Goal: Find specific page/section: Find specific page/section

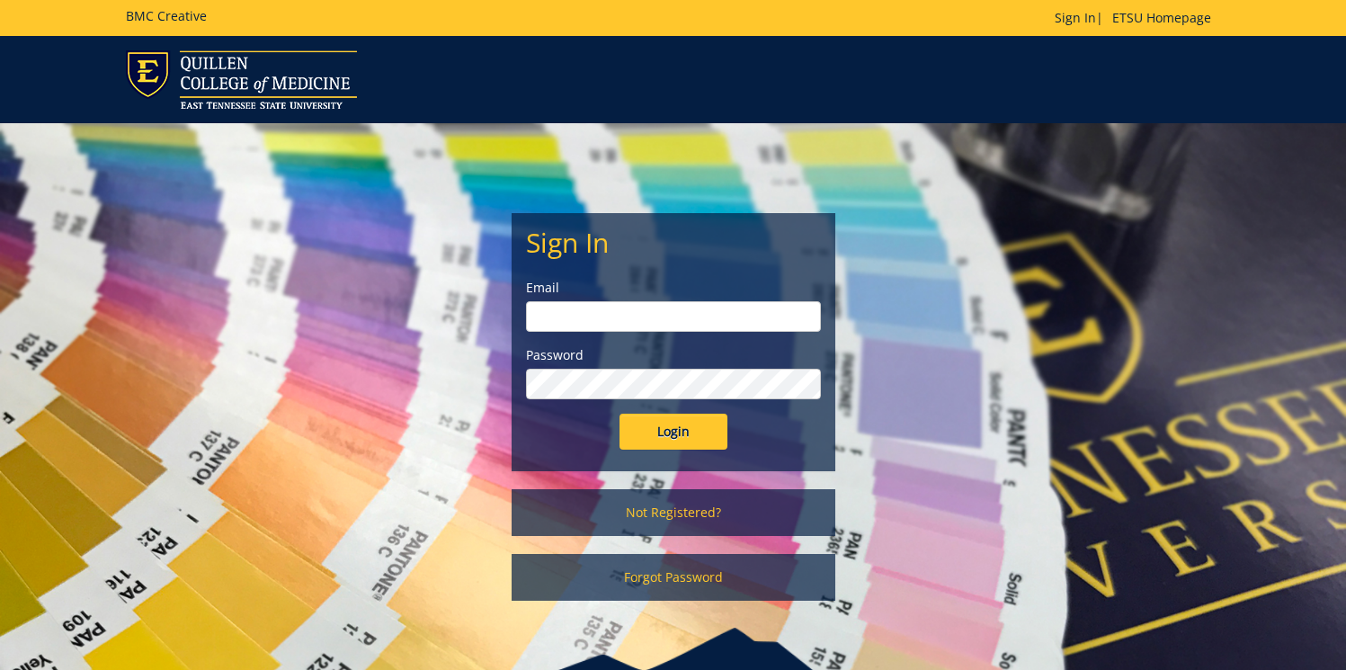
type input "parosb@etsu.edu"
click at [660, 436] on input "Login" at bounding box center [673, 431] width 108 height 36
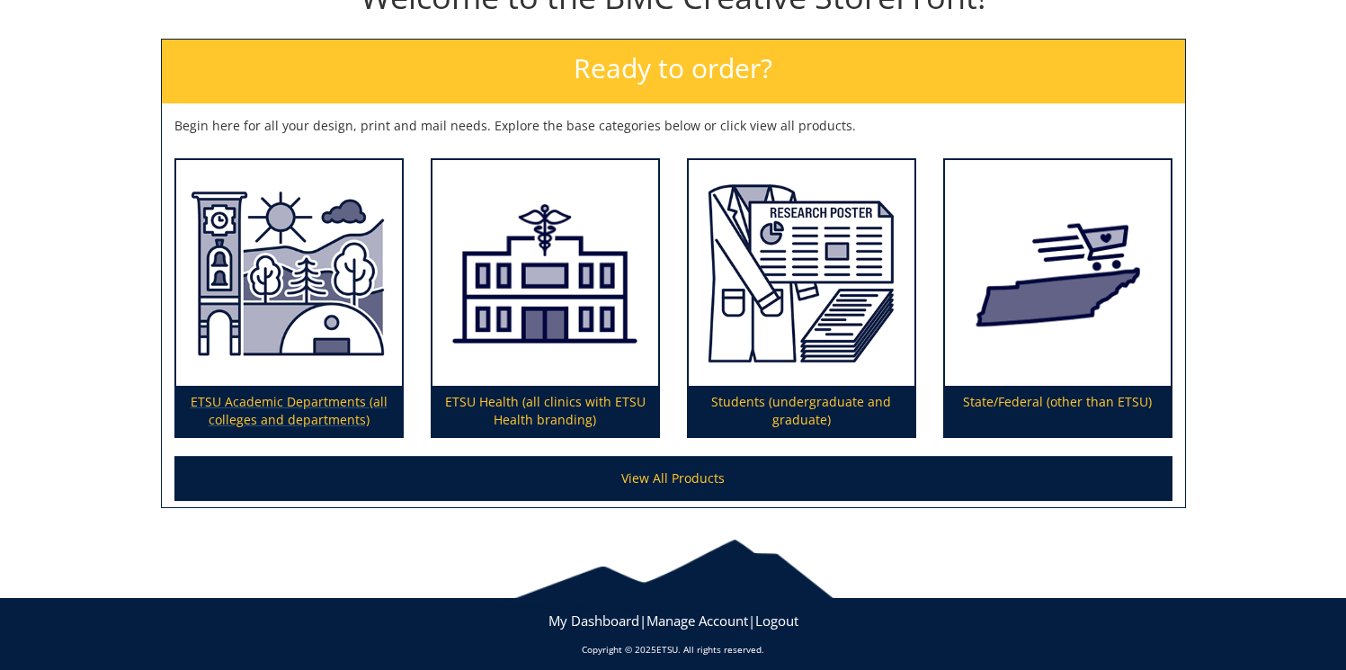
scroll to position [244, 0]
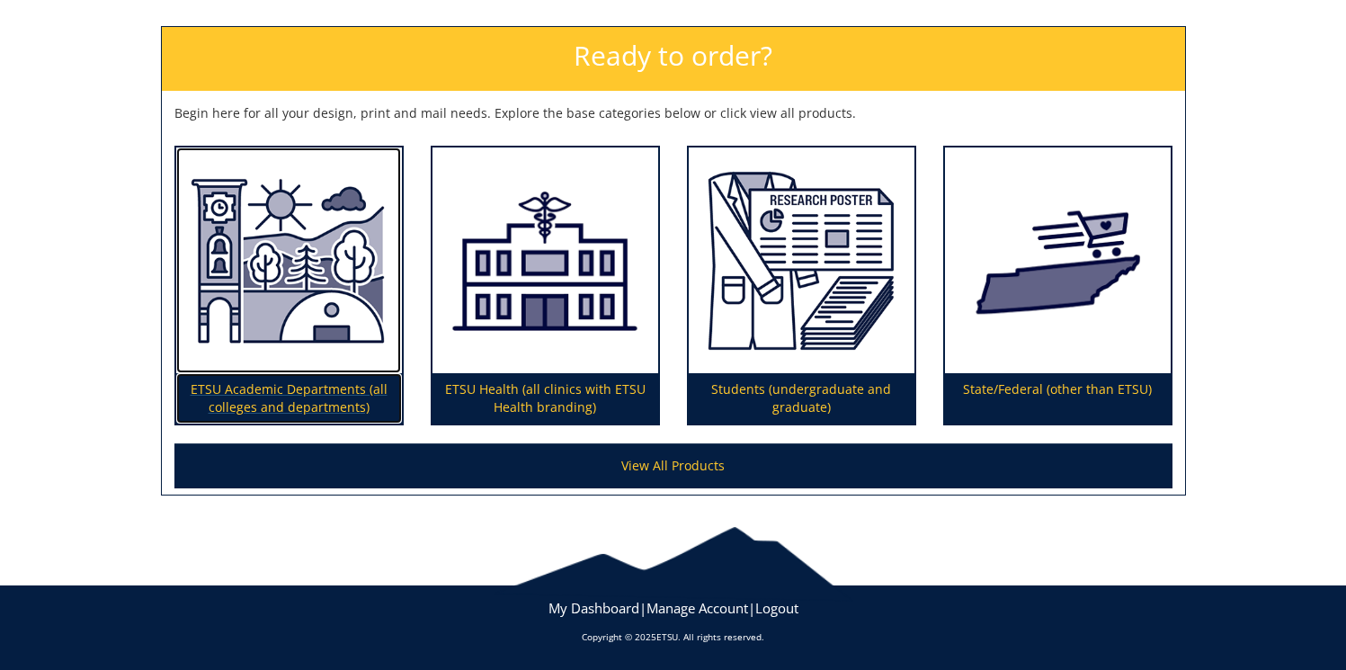
click at [298, 414] on p "ETSU Academic Departments (all colleges and departments)" at bounding box center [289, 398] width 226 height 50
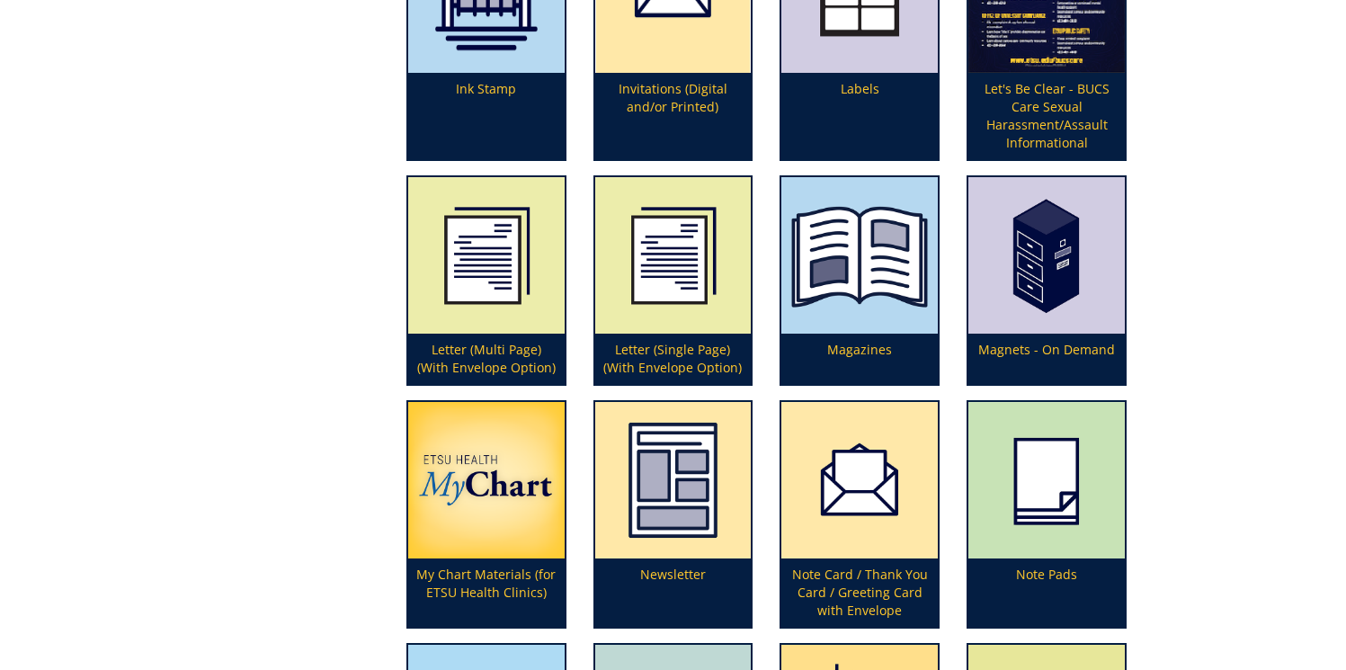
scroll to position [3226, 0]
